Goal: Book appointment/travel/reservation

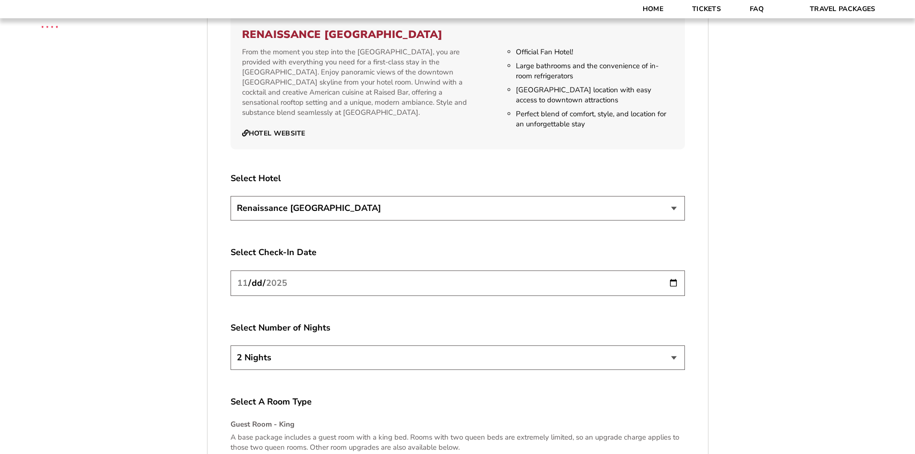
scroll to position [1180, 0]
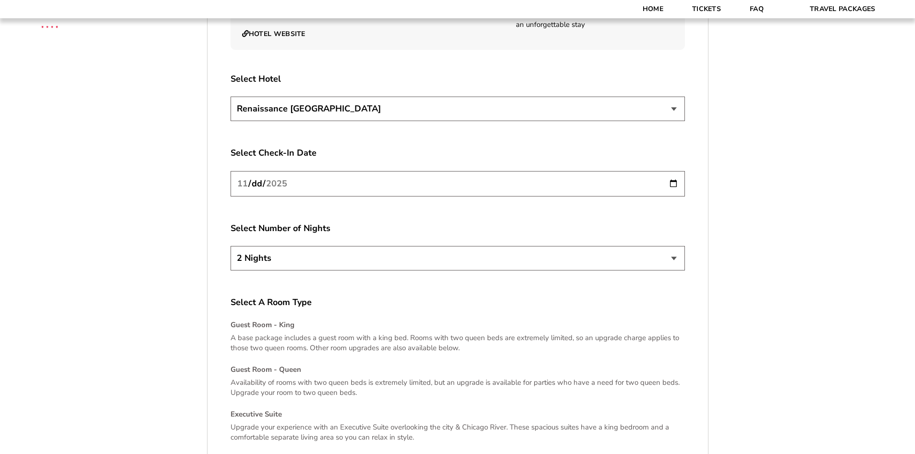
click at [674, 185] on input "[DATE]" at bounding box center [457, 183] width 454 height 25
click at [673, 258] on select "2 Nights 3 Nights 4 Nights" at bounding box center [457, 258] width 454 height 24
select select "3 Nights"
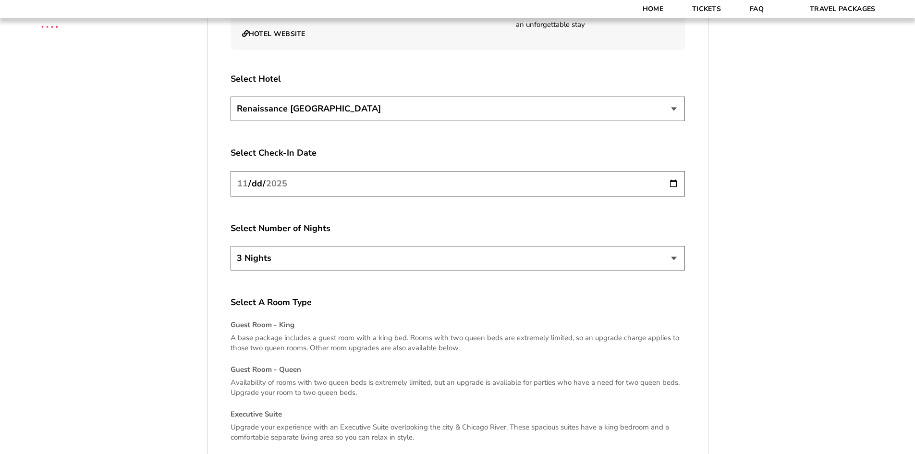
click at [230, 246] on select "2 Nights 3 Nights 4 Nights" at bounding box center [457, 258] width 454 height 24
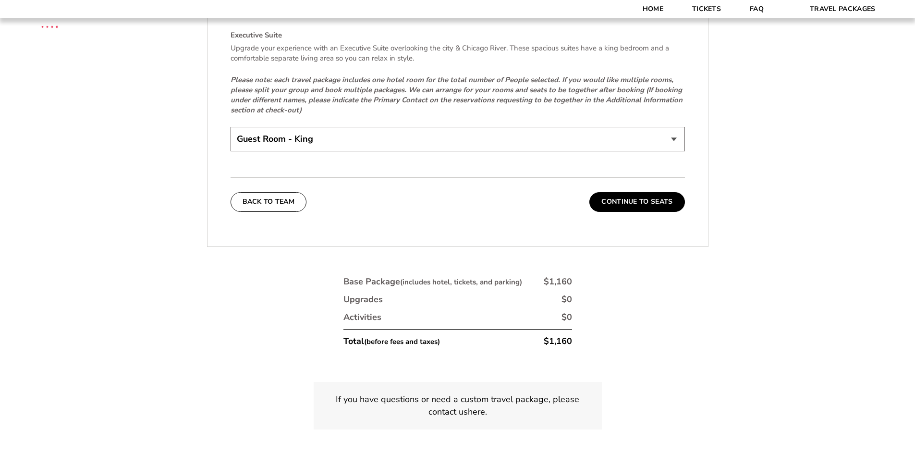
scroll to position [1560, 0]
click at [650, 201] on button "Continue To Seats" at bounding box center [636, 201] width 95 height 19
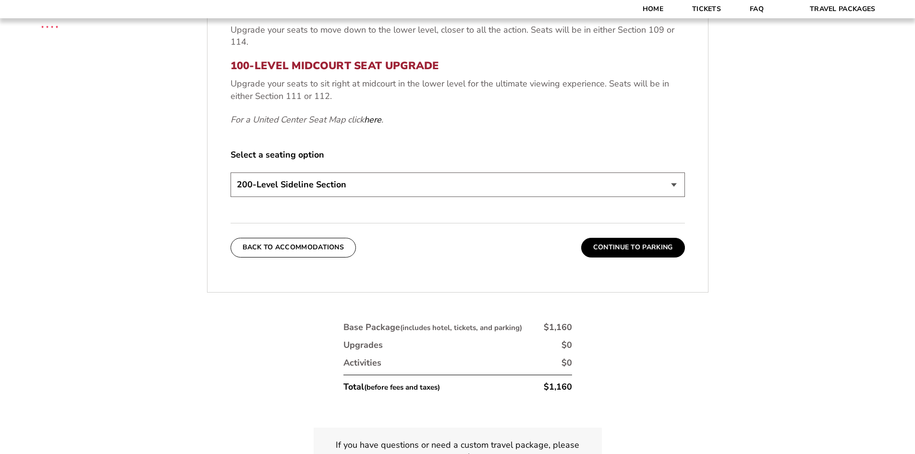
scroll to position [476, 0]
click at [670, 183] on select "200-Level Sideline Section 100-Level Corner Seat Upgrade (+$80 per person) 100-…" at bounding box center [457, 183] width 454 height 24
select select "100-Level Midcourt Seat Upgrade"
click at [230, 171] on select "200-Level Sideline Section 100-Level Corner Seat Upgrade (+$80 per person) 100-…" at bounding box center [457, 183] width 454 height 24
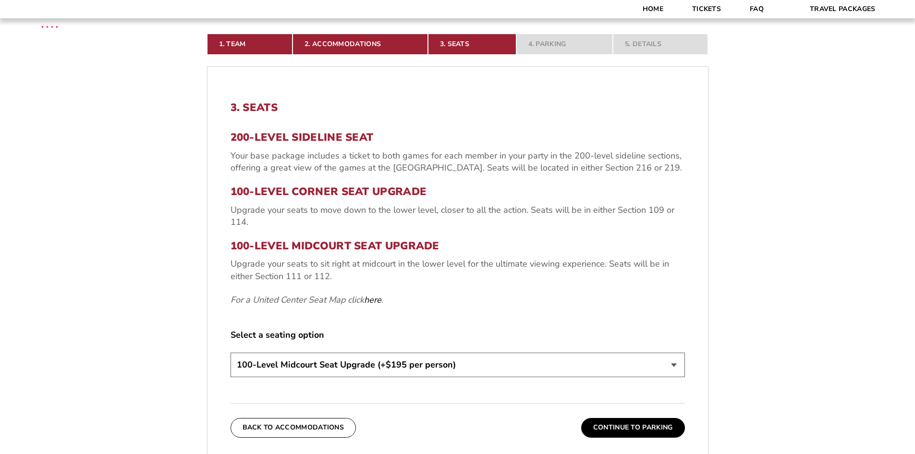
scroll to position [292, 0]
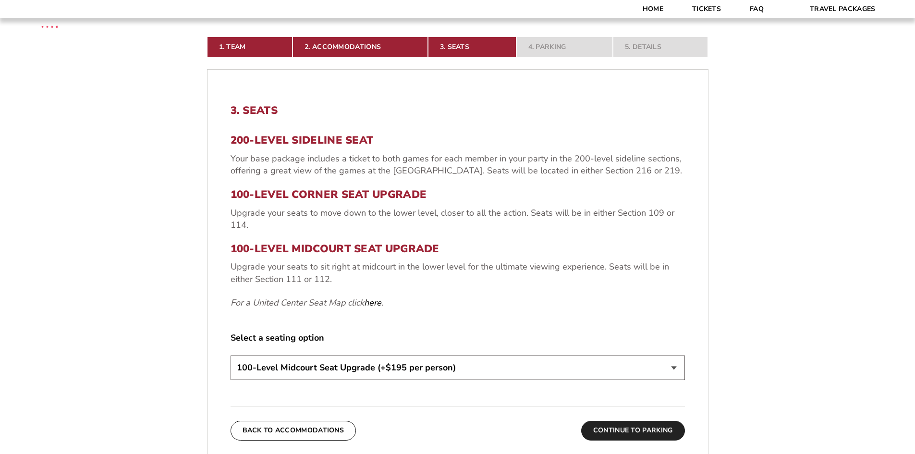
click at [625, 431] on button "Continue To Parking" at bounding box center [633, 430] width 104 height 19
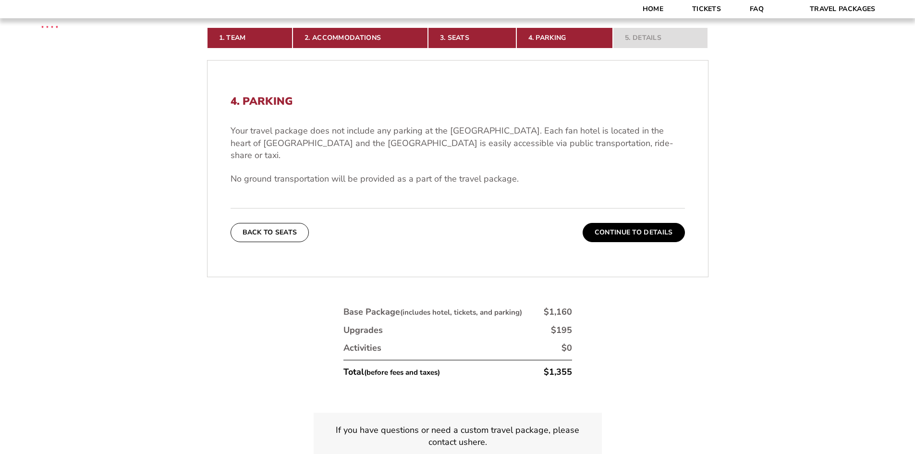
scroll to position [286, 0]
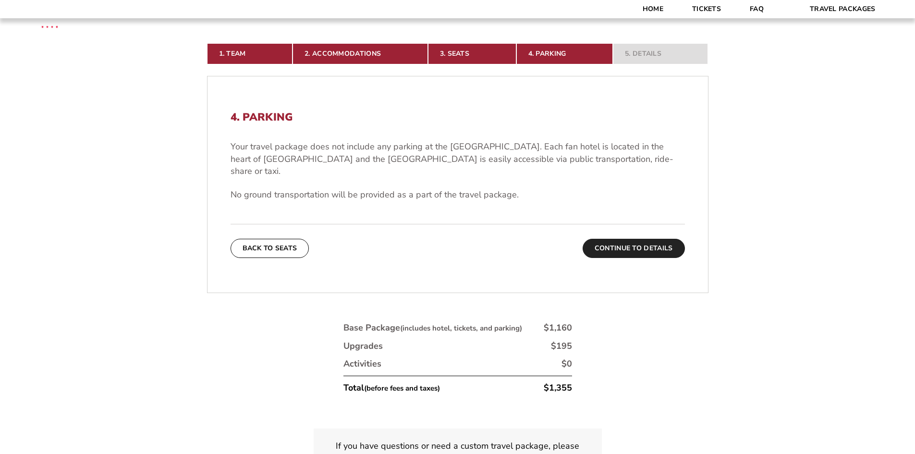
click at [624, 239] on button "Continue To Details" at bounding box center [633, 248] width 102 height 19
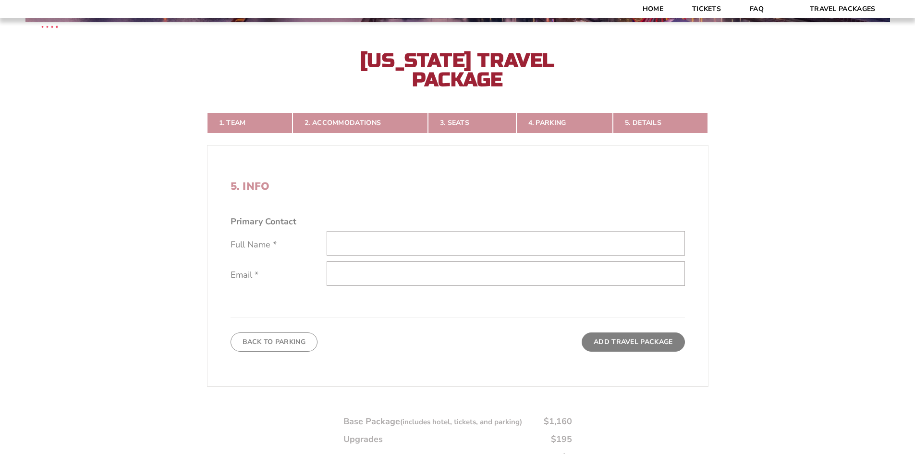
scroll to position [215, 0]
